Goal: Transaction & Acquisition: Obtain resource

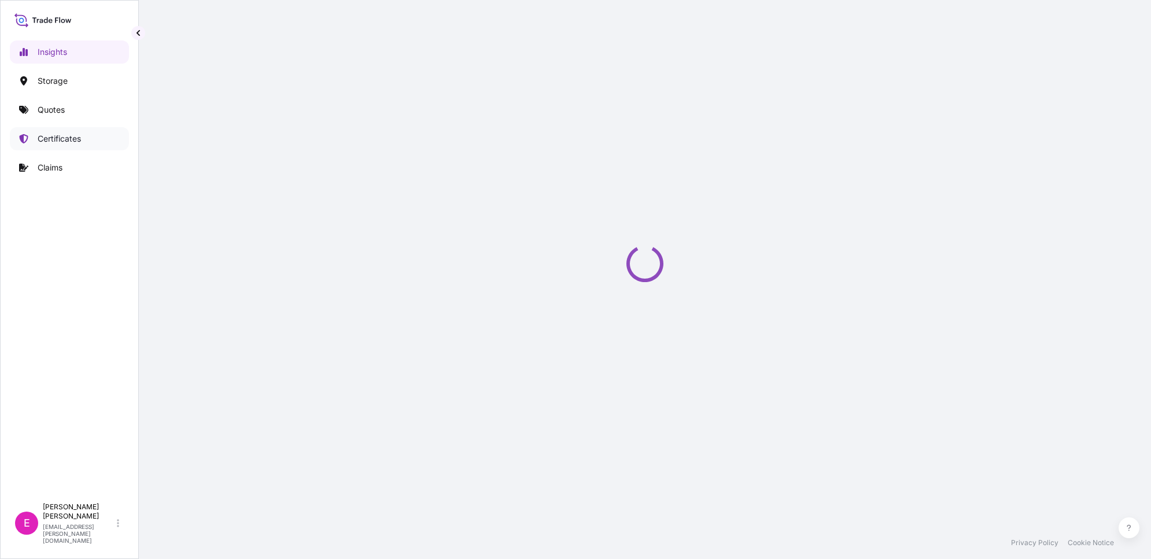
click at [47, 140] on p "Certificates" at bounding box center [59, 139] width 43 height 12
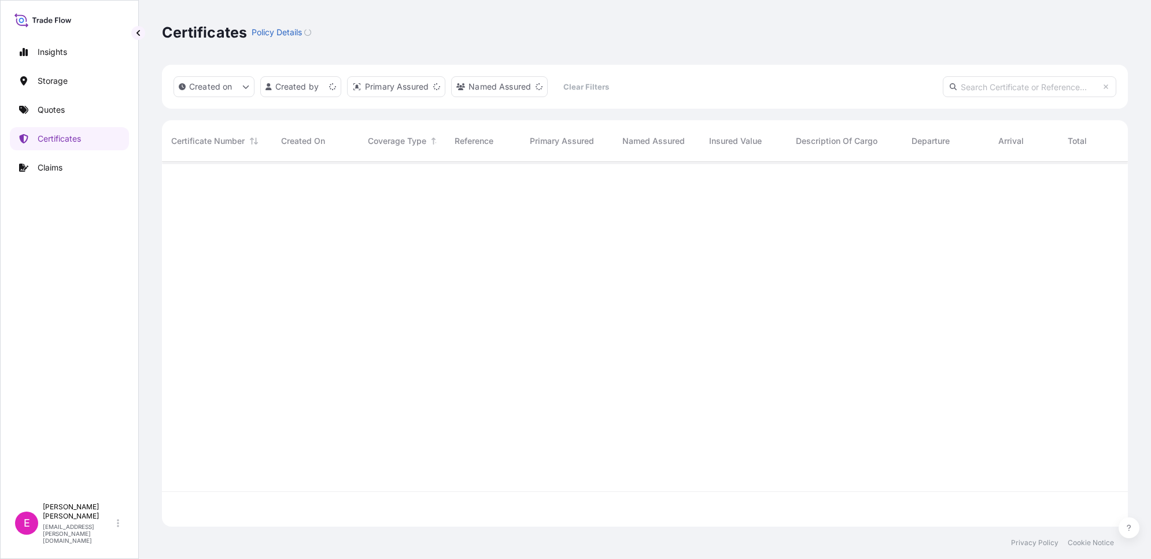
scroll to position [360, 955]
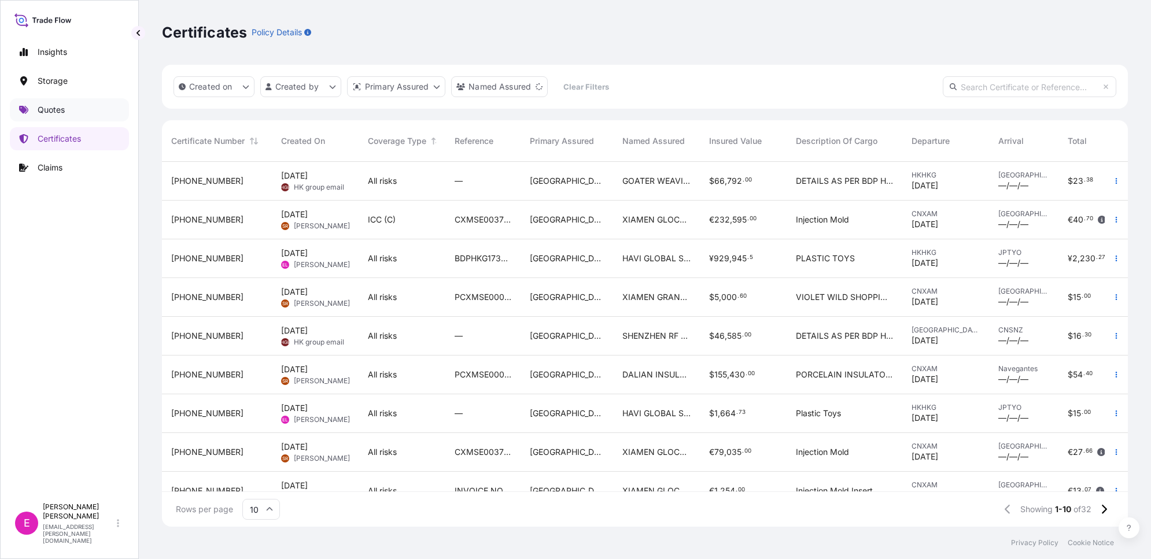
click at [56, 109] on p "Quotes" at bounding box center [51, 110] width 27 height 12
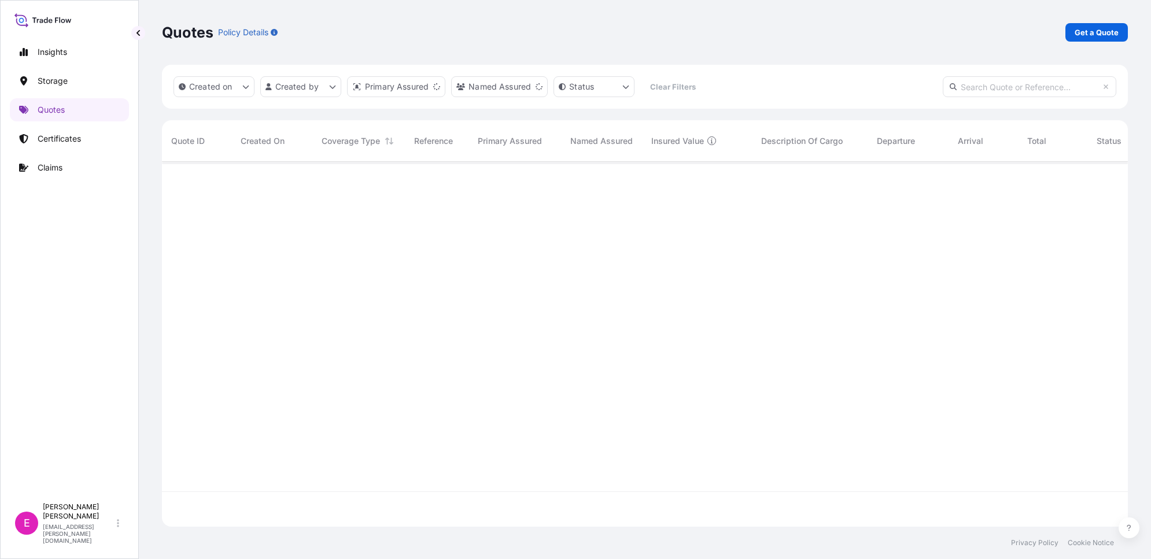
scroll to position [360, 955]
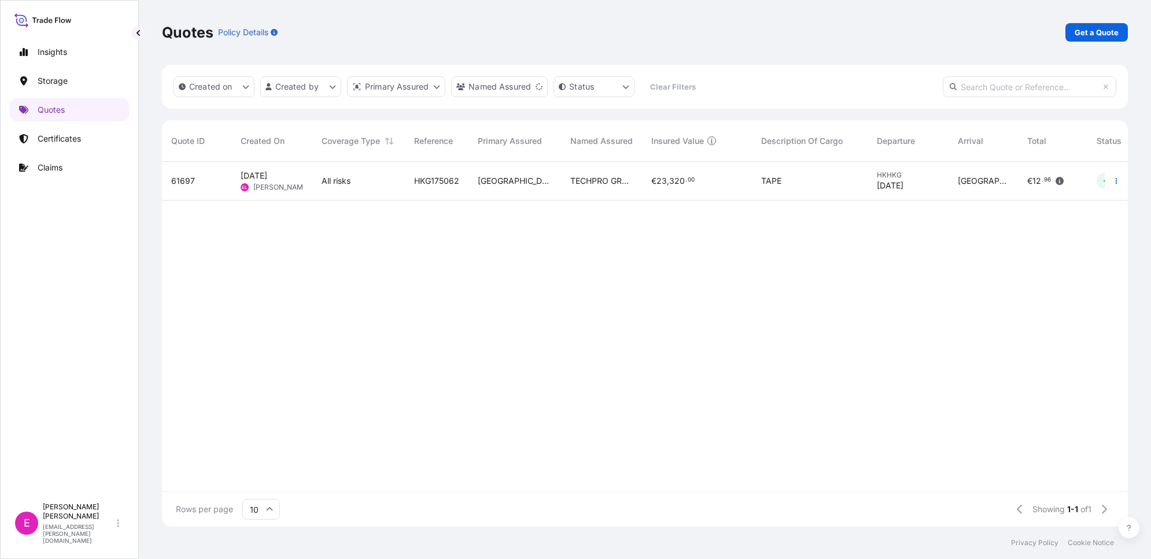
click at [371, 184] on div "All risks" at bounding box center [359, 181] width 74 height 12
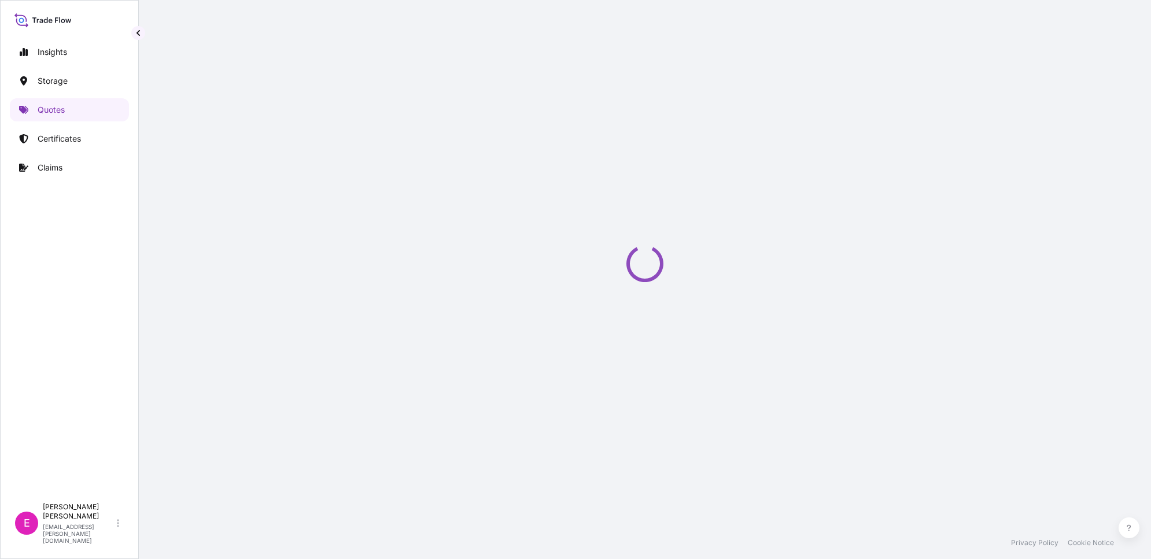
select select "Air"
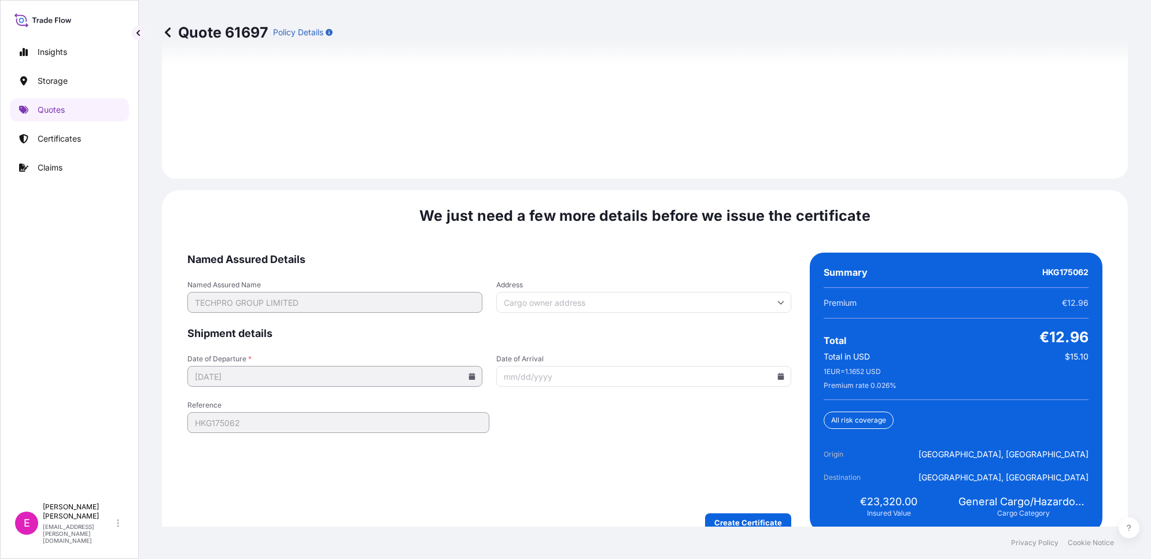
scroll to position [1680, 0]
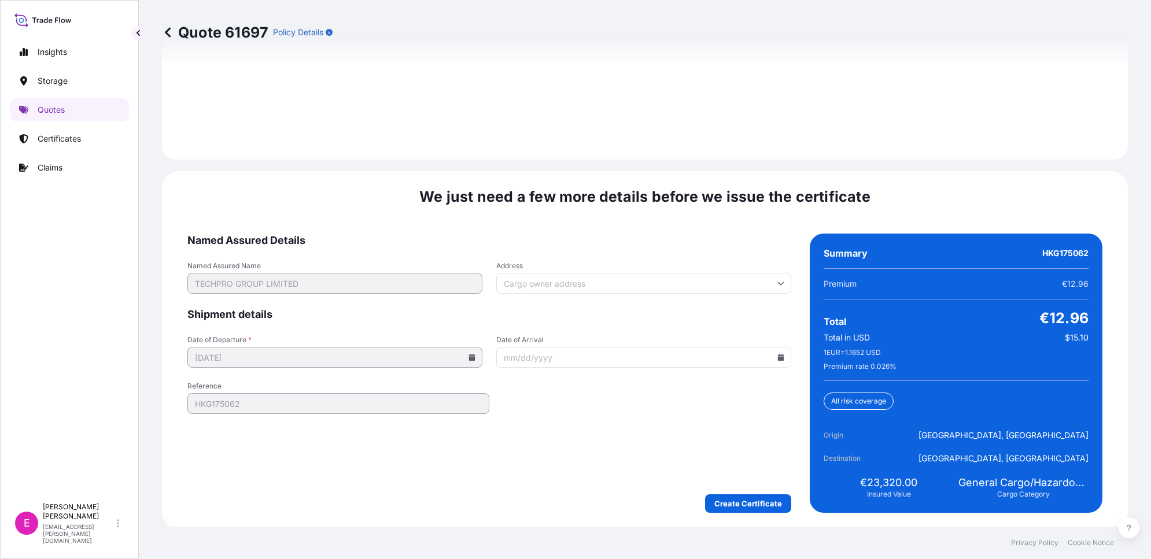
click at [1063, 250] on span "HKG175062" at bounding box center [1066, 254] width 46 height 12
copy span "HKG175062"
click at [651, 351] on input "Date of Arrival" at bounding box center [643, 357] width 295 height 21
click at [778, 356] on icon at bounding box center [781, 357] width 6 height 7
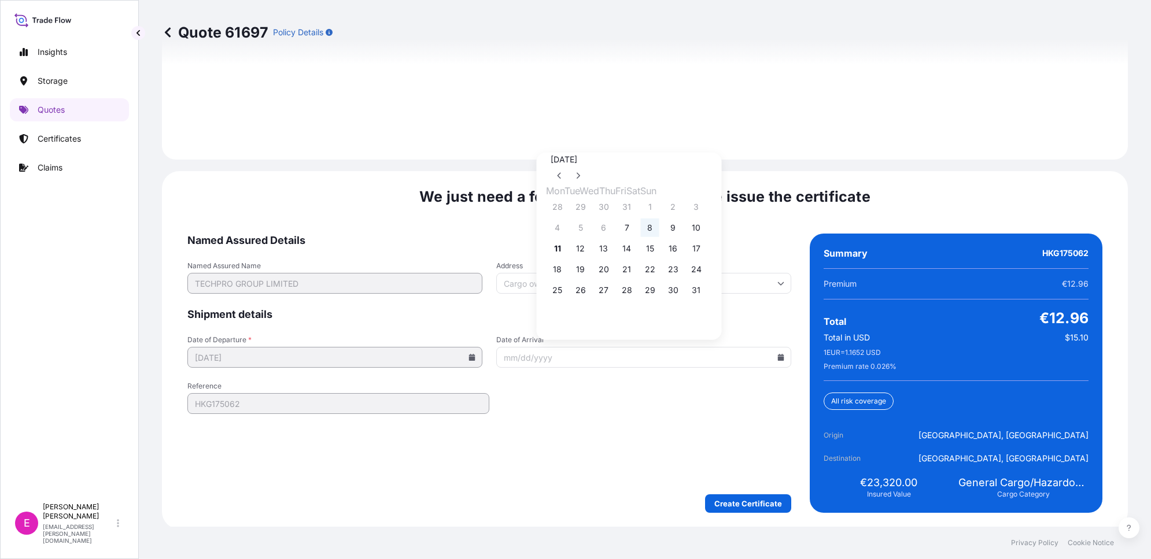
click at [660, 232] on button "8" at bounding box center [650, 228] width 19 height 19
type input "[DATE]"
click at [588, 439] on form "Named Assured Details Named Assured Name TECHPRO GROUP LIMITED Address Shipment…" at bounding box center [489, 373] width 604 height 279
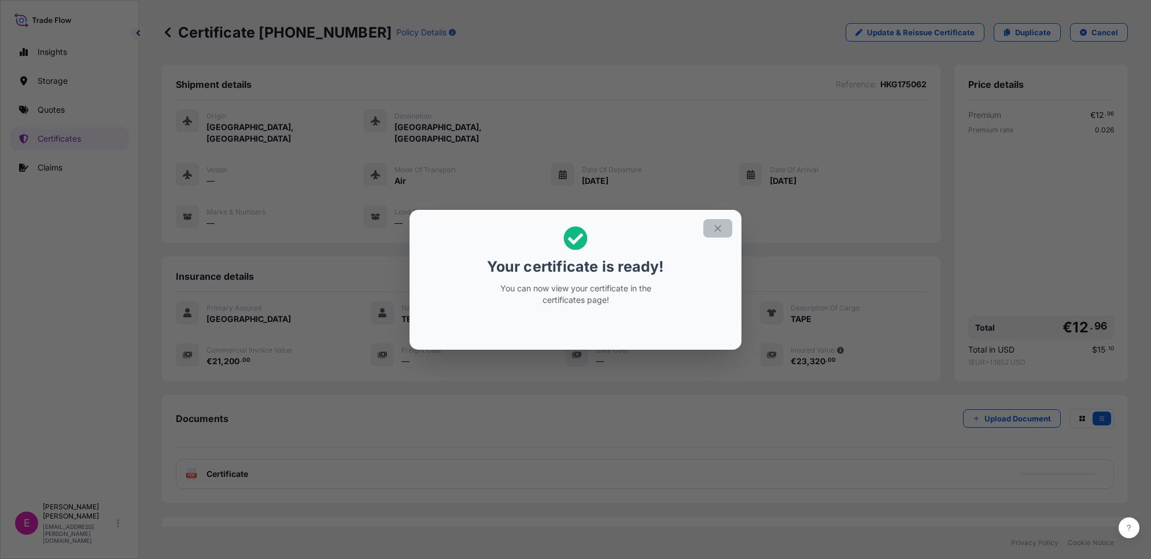
click at [715, 229] on icon "button" at bounding box center [718, 228] width 10 height 10
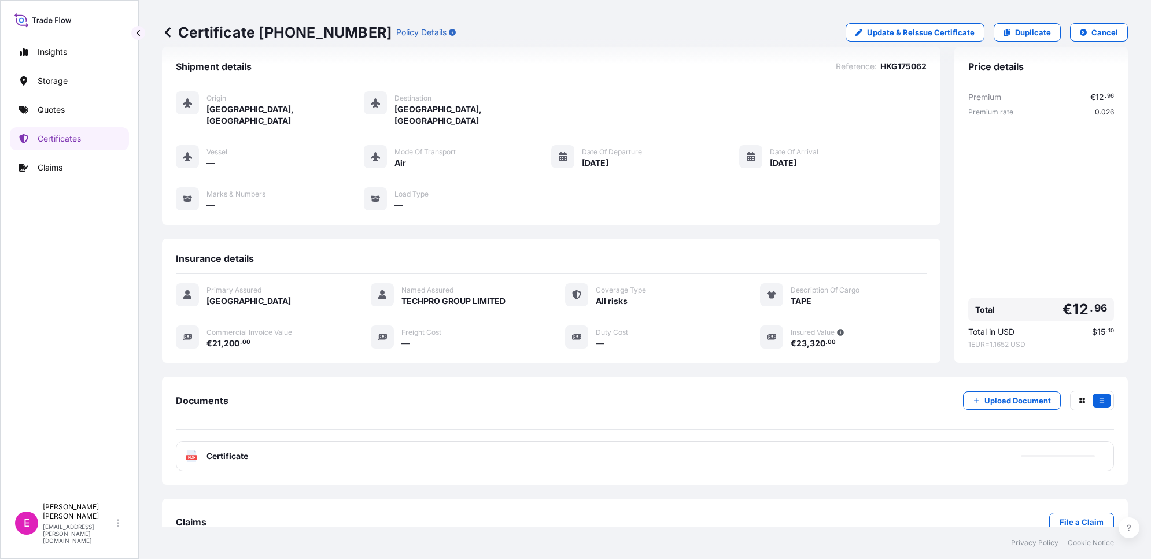
scroll to position [34, 0]
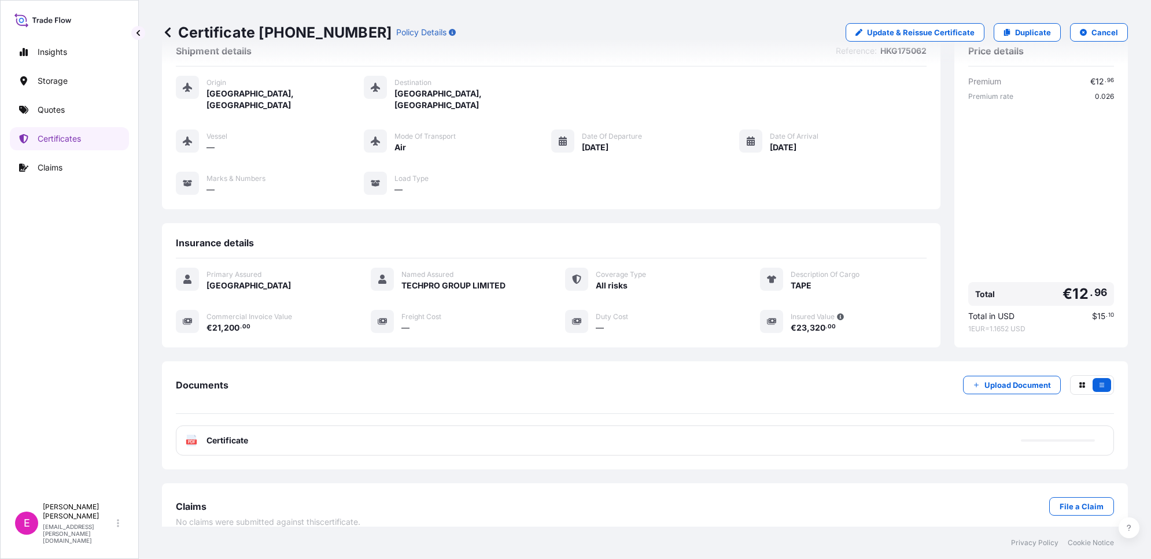
click at [229, 435] on span "Certificate" at bounding box center [228, 441] width 42 height 12
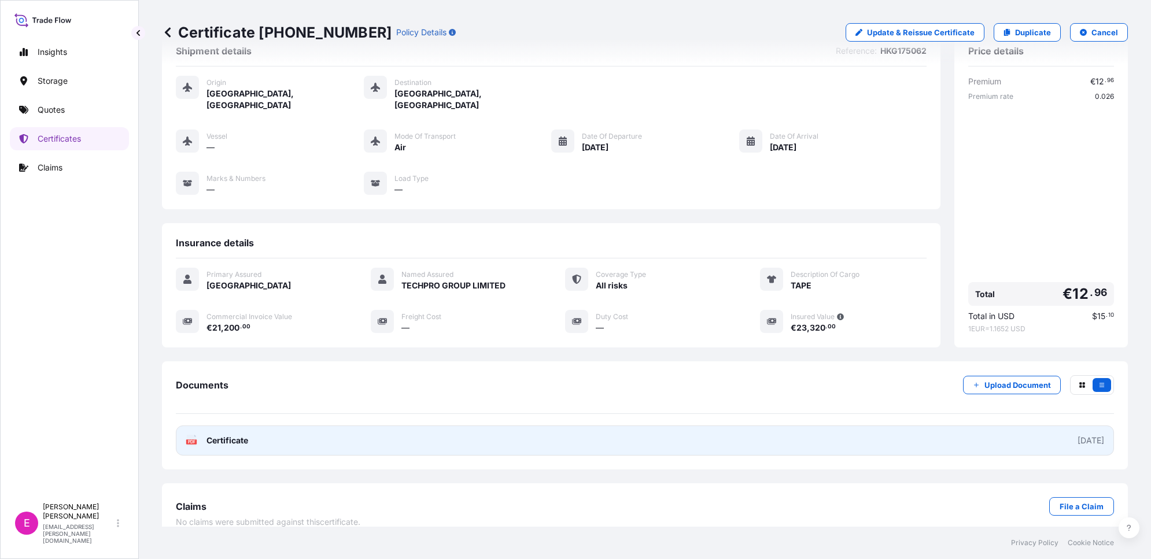
click at [212, 435] on span "Certificate" at bounding box center [228, 441] width 42 height 12
click at [226, 434] on link "PDF Certificate [DATE]" at bounding box center [645, 441] width 938 height 30
